Goal: Navigation & Orientation: Find specific page/section

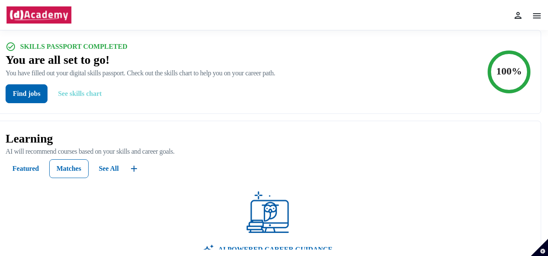
click at [84, 95] on button "See skills chart" at bounding box center [79, 93] width 57 height 19
